Goal: Task Accomplishment & Management: Manage account settings

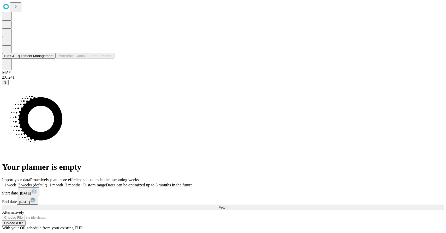
click at [32, 59] on button "Staff & Equipment Management" at bounding box center [28, 55] width 53 height 5
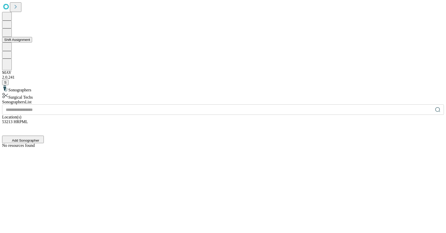
click at [32, 43] on button "Shift Assignment" at bounding box center [17, 39] width 30 height 5
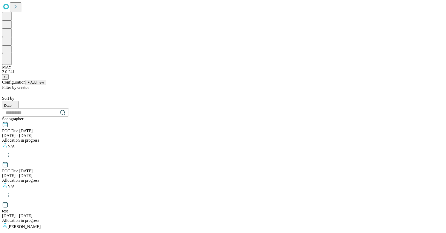
scroll to position [516, 0]
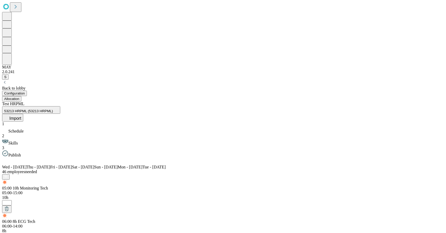
click at [21, 116] on span "Import" at bounding box center [15, 118] width 12 height 4
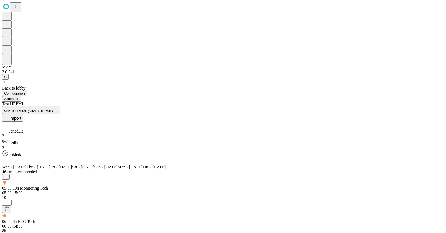
click at [21, 153] on span "Publish" at bounding box center [14, 155] width 13 height 4
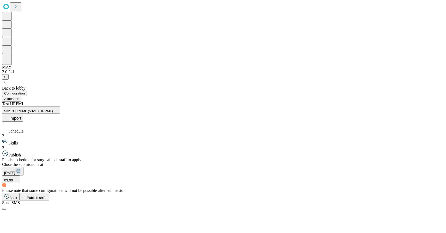
click at [47, 200] on span "Publish shifts" at bounding box center [37, 198] width 21 height 4
click at [21, 96] on button "Allocation" at bounding box center [11, 98] width 19 height 5
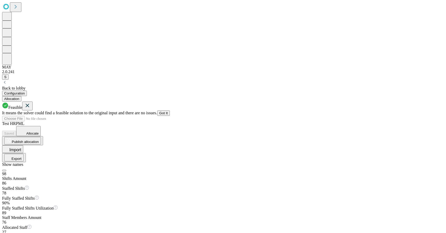
click at [29, 104] on icon at bounding box center [27, 105] width 3 height 3
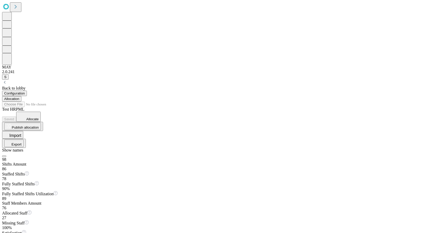
click at [27, 91] on button "Configuration" at bounding box center [14, 93] width 25 height 5
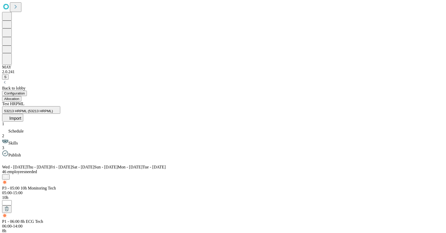
click at [21, 96] on button "Allocation" at bounding box center [11, 98] width 19 height 5
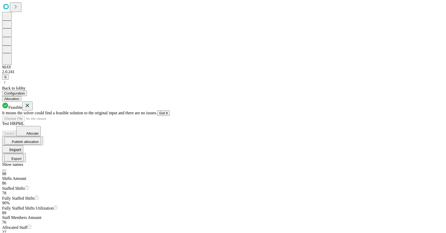
click at [31, 103] on icon at bounding box center [27, 106] width 6 height 7
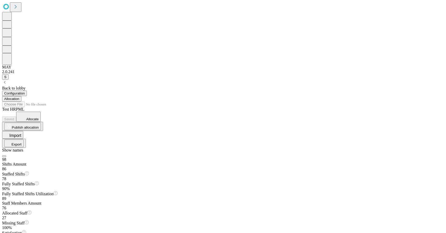
click at [39, 117] on span "Allocate" at bounding box center [32, 119] width 12 height 4
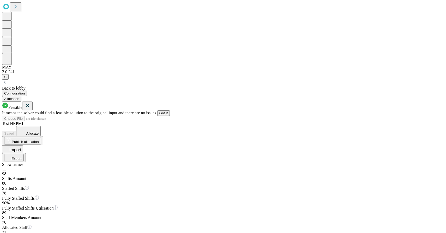
click at [39, 132] on span "Allocate" at bounding box center [32, 134] width 12 height 4
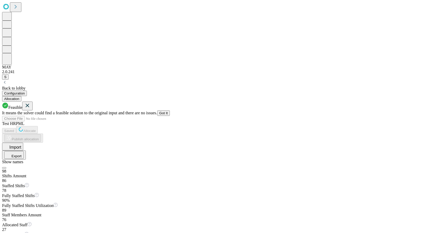
click at [31, 103] on icon at bounding box center [27, 106] width 6 height 7
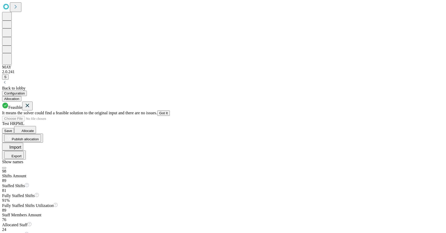
click at [170, 111] on button "Got It" at bounding box center [163, 113] width 13 height 5
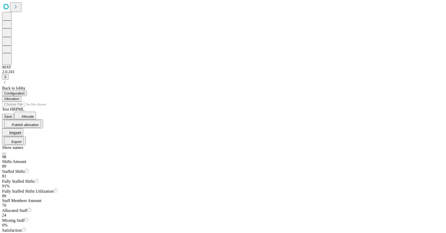
click at [12, 115] on span "Save" at bounding box center [8, 117] width 8 height 4
click at [24, 137] on button "Export" at bounding box center [14, 141] width 20 height 8
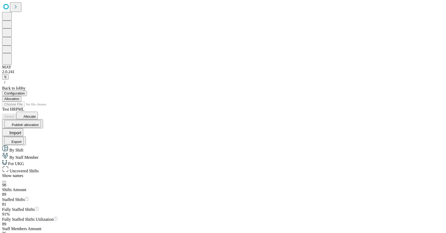
click at [24, 162] on span "For UKG" at bounding box center [15, 164] width 17 height 4
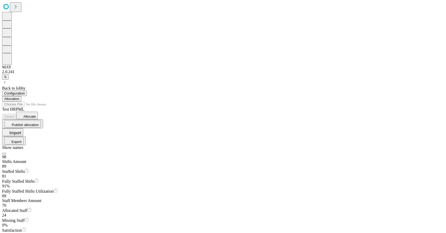
click at [24, 137] on button "Export" at bounding box center [14, 141] width 20 height 8
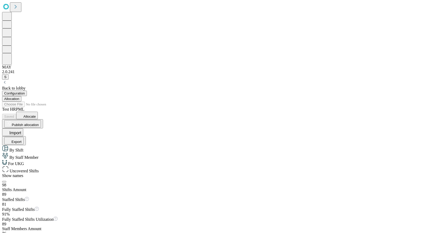
click at [39, 169] on span "Uncovered Shifts" at bounding box center [24, 171] width 30 height 4
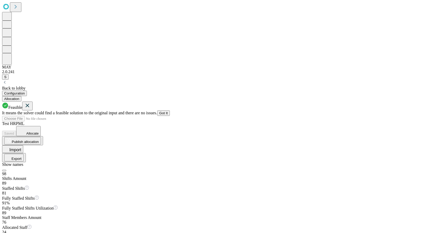
click at [29, 104] on icon at bounding box center [27, 105] width 3 height 3
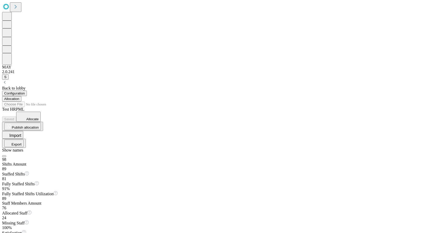
click at [49, 86] on div "Back to lobby" at bounding box center [223, 88] width 442 height 5
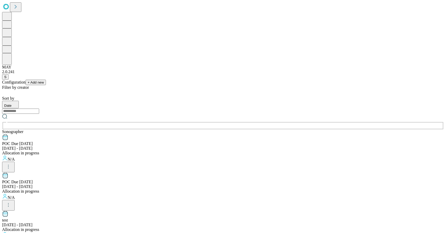
scroll to position [516, 0]
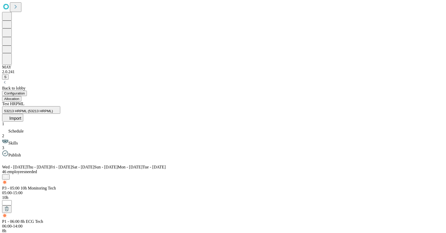
click at [23, 114] on button "Import" at bounding box center [12, 118] width 21 height 8
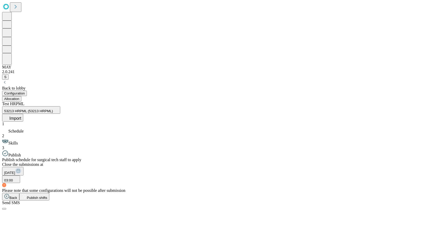
click at [50, 201] on button "Publish shifts" at bounding box center [34, 197] width 30 height 8
click at [21, 96] on button "Allocation" at bounding box center [11, 98] width 19 height 5
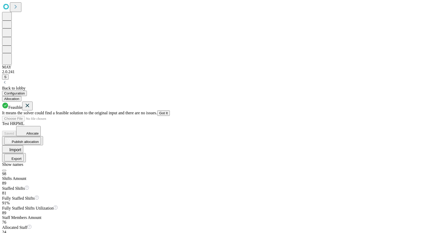
click at [29, 104] on icon at bounding box center [27, 105] width 3 height 3
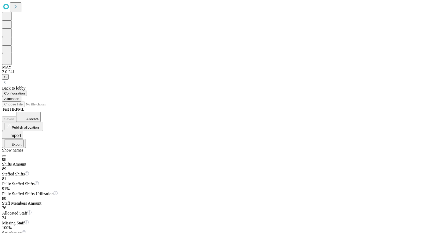
click at [39, 117] on span "Allocate" at bounding box center [32, 119] width 12 height 4
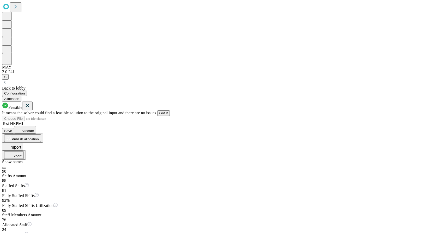
click at [31, 103] on icon at bounding box center [27, 106] width 6 height 7
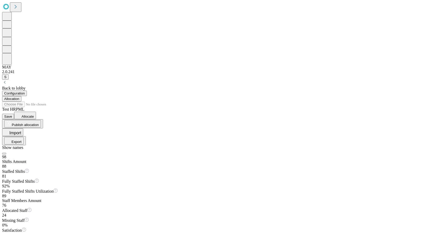
click at [12, 115] on span "Save" at bounding box center [8, 117] width 8 height 4
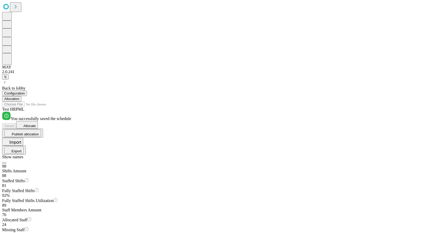
click at [24, 147] on button "Export" at bounding box center [14, 151] width 20 height 8
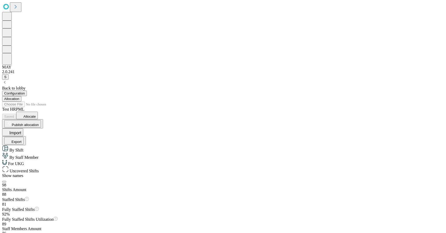
click at [24, 162] on span "For UKG" at bounding box center [15, 164] width 17 height 4
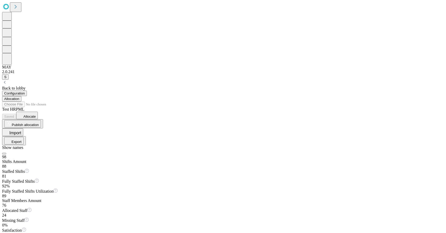
click at [24, 137] on button "Export" at bounding box center [14, 141] width 20 height 8
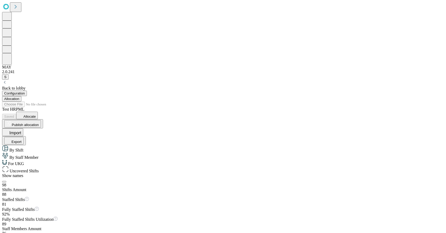
click at [39, 169] on span "Uncovered Shifts" at bounding box center [24, 171] width 30 height 4
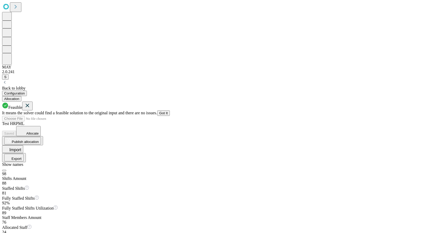
click at [31, 103] on icon at bounding box center [27, 106] width 6 height 7
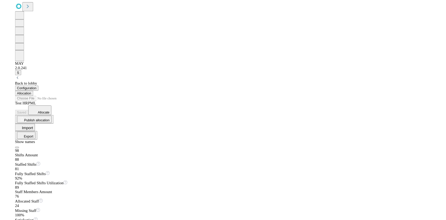
scroll to position [32, 0]
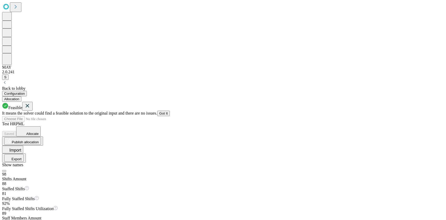
click at [31, 103] on icon at bounding box center [27, 106] width 6 height 7
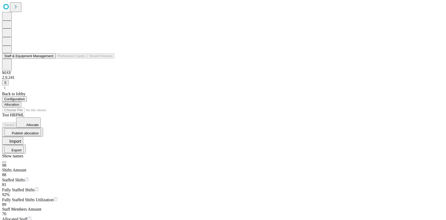
click at [56, 59] on button "Staff & Equipment Management" at bounding box center [28, 55] width 53 height 5
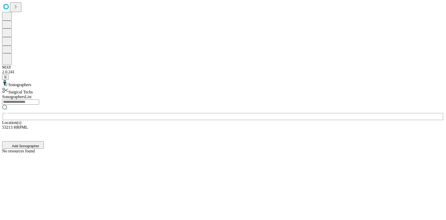
click at [39, 99] on input "text" at bounding box center [20, 101] width 37 height 5
type input "***"
click at [204, 154] on div "No resources found" at bounding box center [223, 156] width 442 height 5
click at [61, 87] on div "Surgical Techs" at bounding box center [223, 90] width 442 height 7
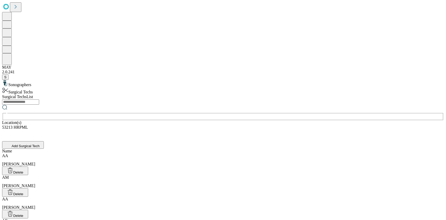
click at [39, 99] on input "text" at bounding box center [20, 101] width 37 height 5
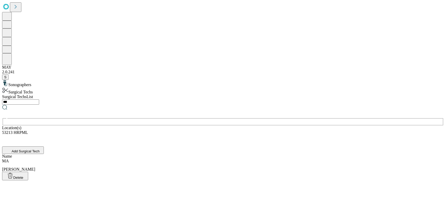
type input "***"
click at [171, 159] on div "MA Moran, Alex" at bounding box center [223, 165] width 442 height 13
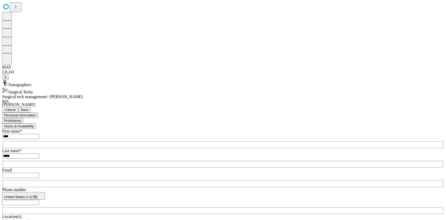
click at [23, 118] on button "Proficiency" at bounding box center [12, 120] width 21 height 5
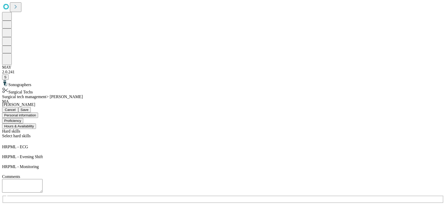
click at [36, 123] on button "Hours & Availability" at bounding box center [19, 125] width 34 height 5
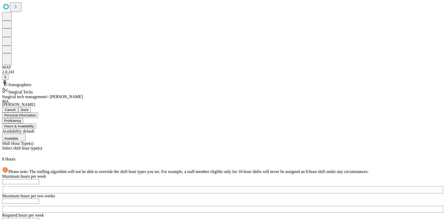
scroll to position [26, 0]
drag, startPoint x: 140, startPoint y: 153, endPoint x: 135, endPoint y: 154, distance: 5.2
click at [39, 218] on input "**" at bounding box center [20, 220] width 37 height 5
type input "**"
click at [39, 179] on input "number" at bounding box center [20, 181] width 37 height 5
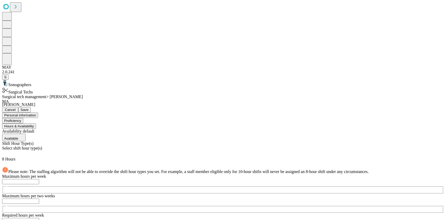
click at [16, 108] on span "Cancel" at bounding box center [10, 110] width 11 height 4
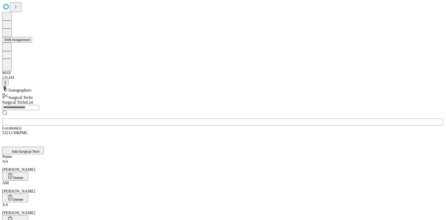
click at [12, 37] on button at bounding box center [7, 32] width 10 height 9
click at [32, 43] on button "Shift Assignment" at bounding box center [17, 39] width 30 height 5
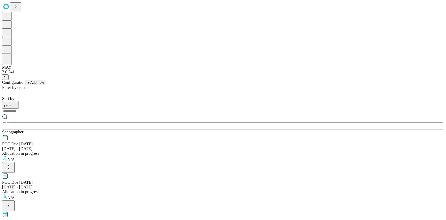
scroll to position [530, 0]
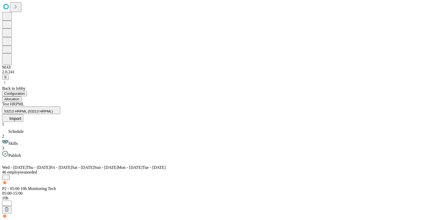
scroll to position [1, 0]
click at [48, 86] on div "Back to lobby" at bounding box center [223, 88] width 442 height 5
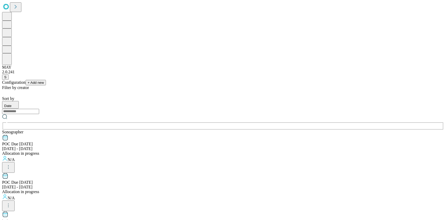
scroll to position [530, 0]
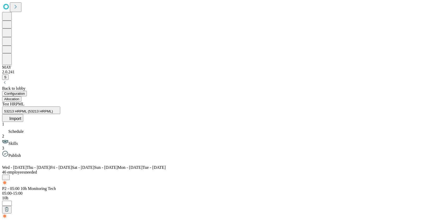
click at [39, 86] on div "Back to lobby" at bounding box center [223, 88] width 442 height 5
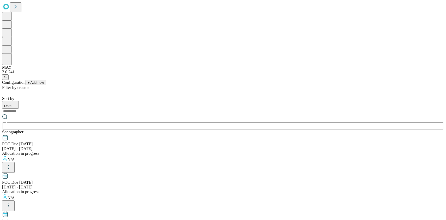
scroll to position [530, 0]
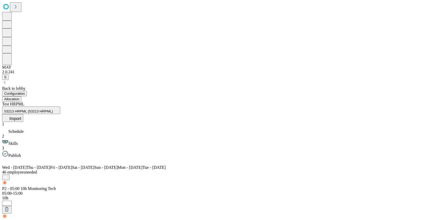
click at [26, 160] on icon at bounding box center [24, 161] width 3 height 3
click at [8, 158] on icon at bounding box center [5, 161] width 6 height 6
click at [27, 158] on icon at bounding box center [24, 161] width 6 height 6
click at [32, 86] on div "Back to lobby" at bounding box center [223, 88] width 442 height 5
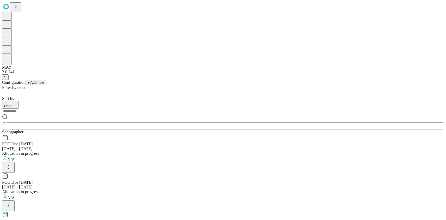
scroll to position [530, 0]
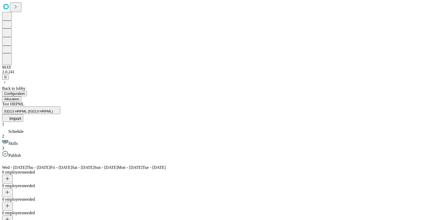
click at [27, 158] on icon at bounding box center [24, 161] width 6 height 6
click at [8, 158] on icon at bounding box center [5, 161] width 6 height 6
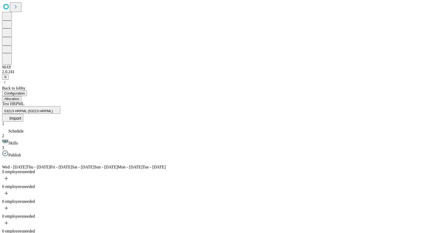
click at [21, 116] on span "Import" at bounding box center [15, 118] width 12 height 4
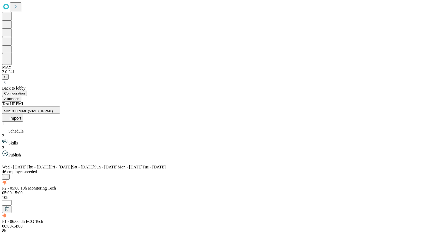
click at [26, 160] on icon at bounding box center [24, 161] width 3 height 3
click at [8, 158] on icon at bounding box center [5, 161] width 6 height 6
click at [27, 158] on icon at bounding box center [24, 161] width 6 height 6
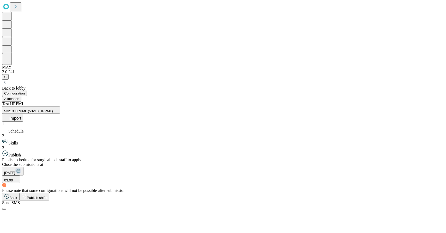
click at [47, 200] on span "Publish shifts" at bounding box center [37, 198] width 21 height 4
click at [21, 96] on button "Allocation" at bounding box center [11, 98] width 19 height 5
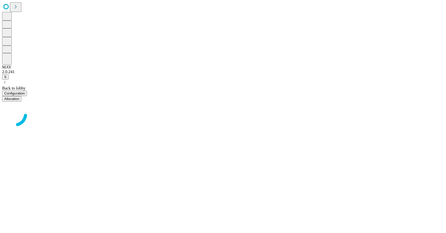
click at [27, 91] on button "Configuration" at bounding box center [14, 93] width 25 height 5
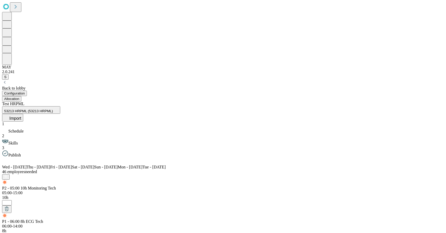
click at [18, 141] on span "Skills" at bounding box center [12, 143] width 9 height 4
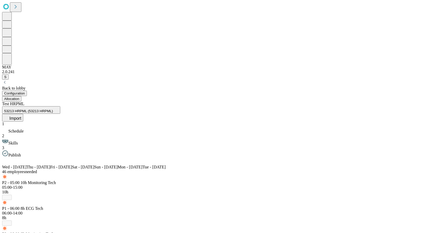
scroll to position [54, 0]
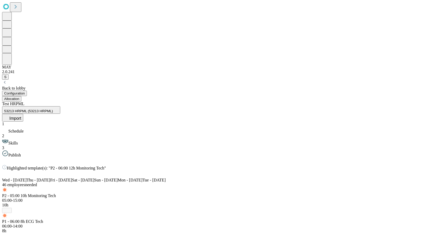
click at [253, 165] on div "Highlighted template(s): "P2 - 06:00 12h Monitoring Tech"" at bounding box center [223, 168] width 442 height 6
click at [259, 165] on div "Highlighted template(s): "P2 - 06:00 12h Monitoring Tech"" at bounding box center [223, 168] width 442 height 6
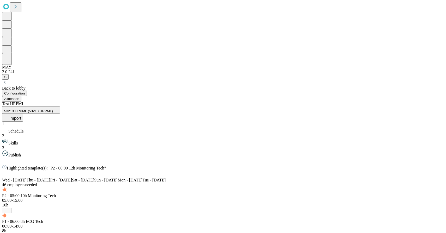
click at [110, 166] on icon at bounding box center [108, 168] width 4 height 4
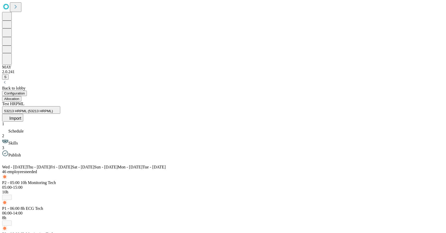
scroll to position [55, 0]
click at [26, 160] on icon at bounding box center [24, 161] width 3 height 3
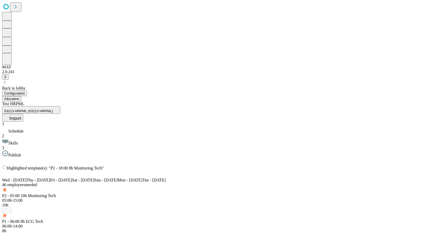
type input "*"
click at [252, 165] on div "Highlighted template(s): "P2 - 18:00 8h Monitoring Tech"" at bounding box center [223, 168] width 442 height 6
click at [108, 166] on icon at bounding box center [106, 168] width 4 height 4
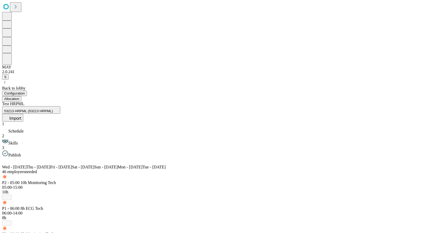
scroll to position [255, 0]
type input "*"
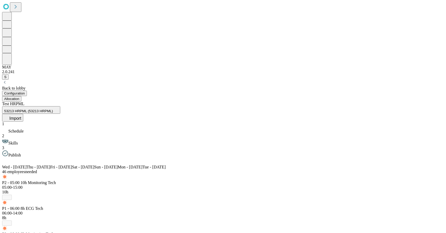
type input "*"
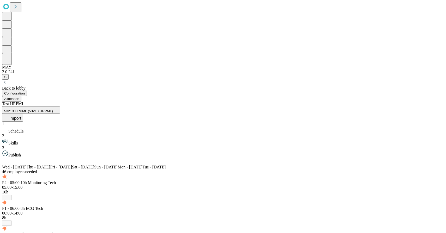
type input "*"
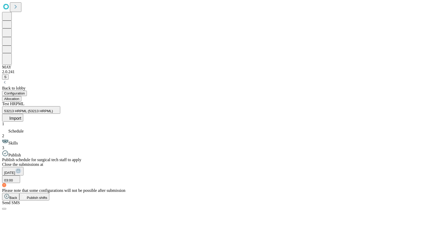
click at [47, 200] on span "Publish shifts" at bounding box center [37, 198] width 21 height 4
click at [21, 96] on button "Allocation" at bounding box center [11, 98] width 19 height 5
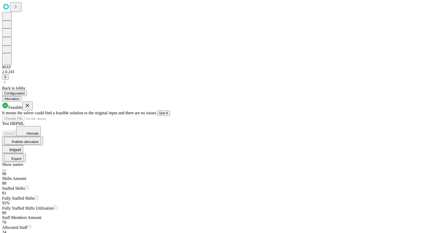
click at [39, 132] on span "Allocate" at bounding box center [32, 134] width 12 height 4
drag, startPoint x: 239, startPoint y: 157, endPoint x: 250, endPoint y: 163, distance: 12.5
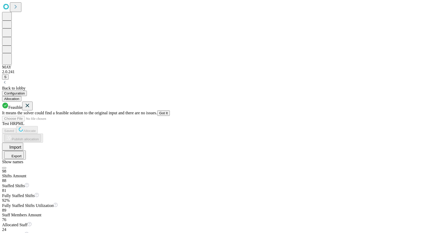
click at [31, 103] on icon at bounding box center [27, 106] width 6 height 7
click at [12, 129] on span "Save" at bounding box center [8, 131] width 8 height 4
click at [31, 103] on icon at bounding box center [27, 106] width 6 height 7
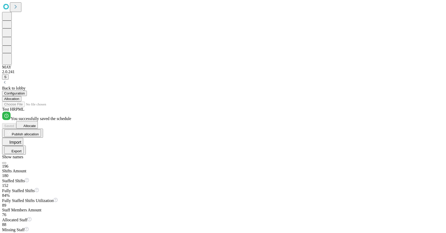
click at [26, 146] on button "Export" at bounding box center [14, 150] width 24 height 9
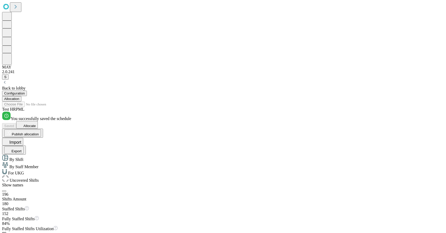
click at [24, 171] on span "For UKG" at bounding box center [15, 173] width 17 height 4
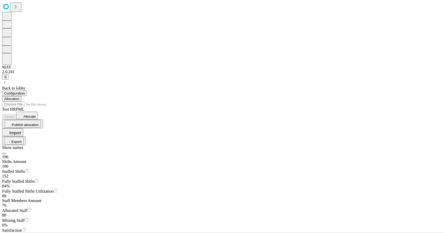
click at [434, 91] on div "Configuration Allocation" at bounding box center [223, 96] width 442 height 11
click at [24, 137] on button "Export" at bounding box center [14, 141] width 20 height 8
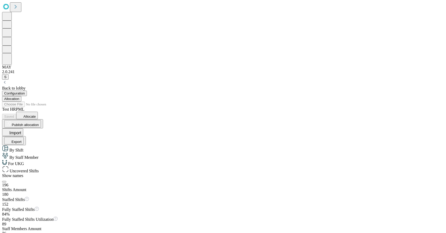
click at [39, 169] on span "Uncovered Shifts" at bounding box center [24, 171] width 30 height 4
